Goal: Navigation & Orientation: Find specific page/section

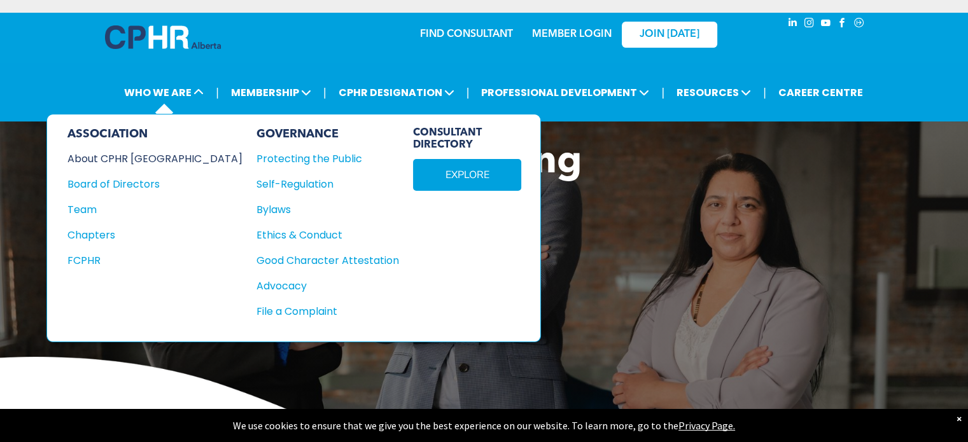
click at [150, 160] on div "About CPHR [GEOGRAPHIC_DATA]" at bounding box center [146, 159] width 158 height 16
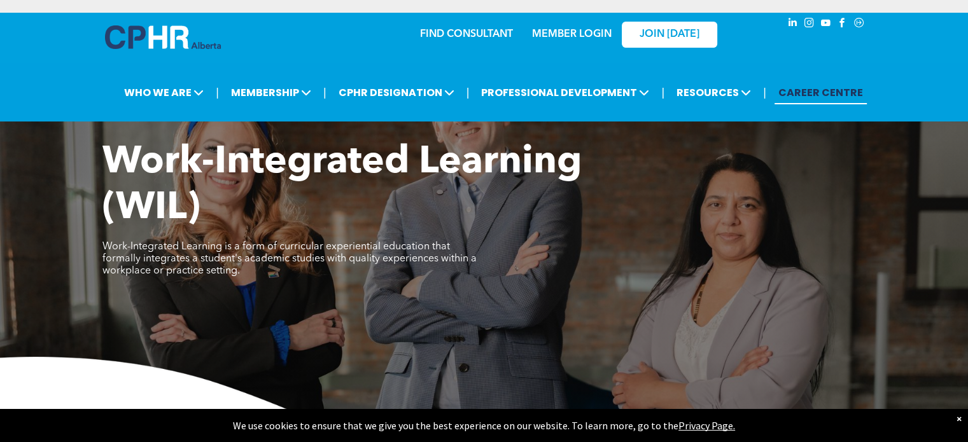
click at [825, 81] on link "CAREER CENTRE" at bounding box center [821, 93] width 92 height 24
